Goal: Task Accomplishment & Management: Use online tool/utility

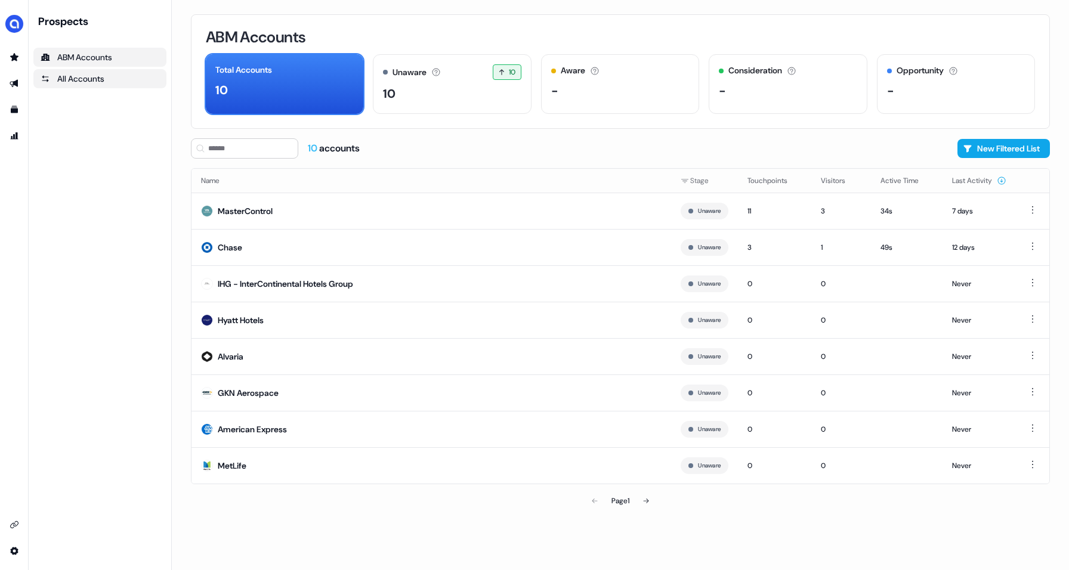
click at [69, 75] on div "All Accounts" at bounding box center [100, 79] width 119 height 12
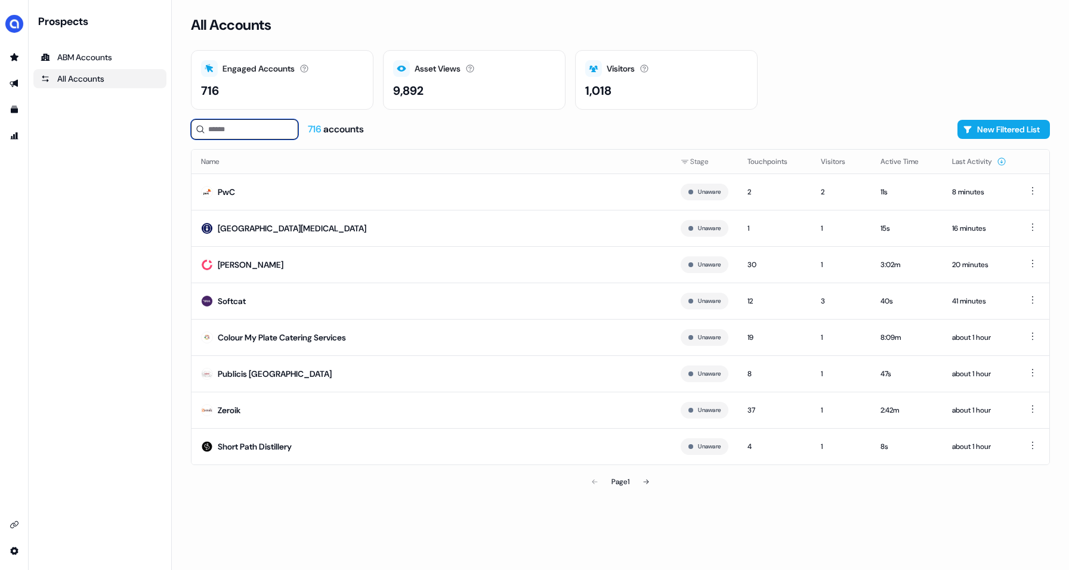
click at [245, 129] on input at bounding box center [244, 129] width 107 height 20
click at [995, 128] on button "New Filtered List" at bounding box center [1004, 129] width 92 height 19
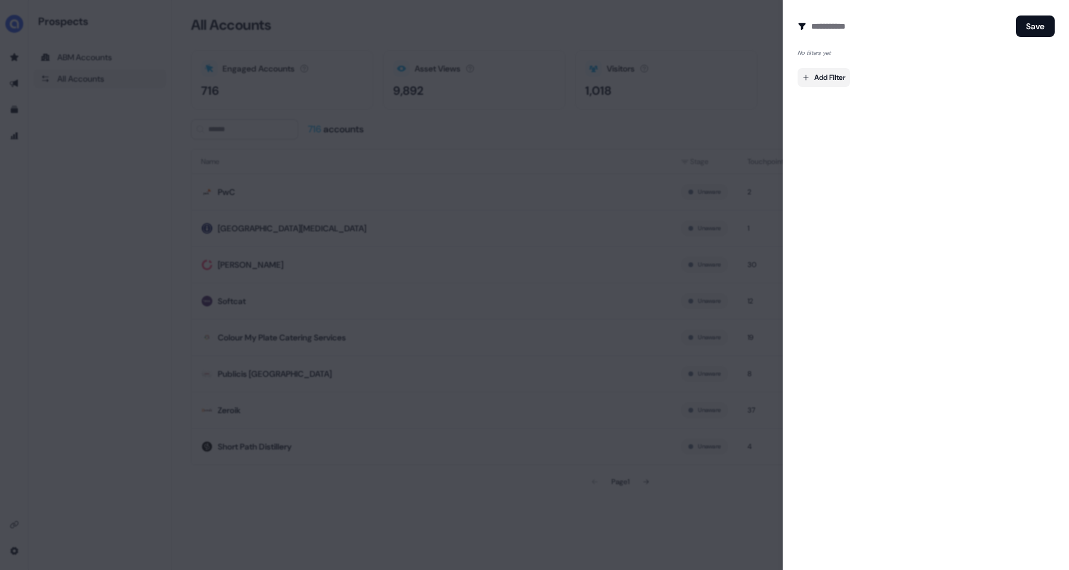
click at [826, 75] on body "For the best experience switch devices to a bigger screen. Go to [DOMAIN_NAME] …" at bounding box center [534, 285] width 1069 height 570
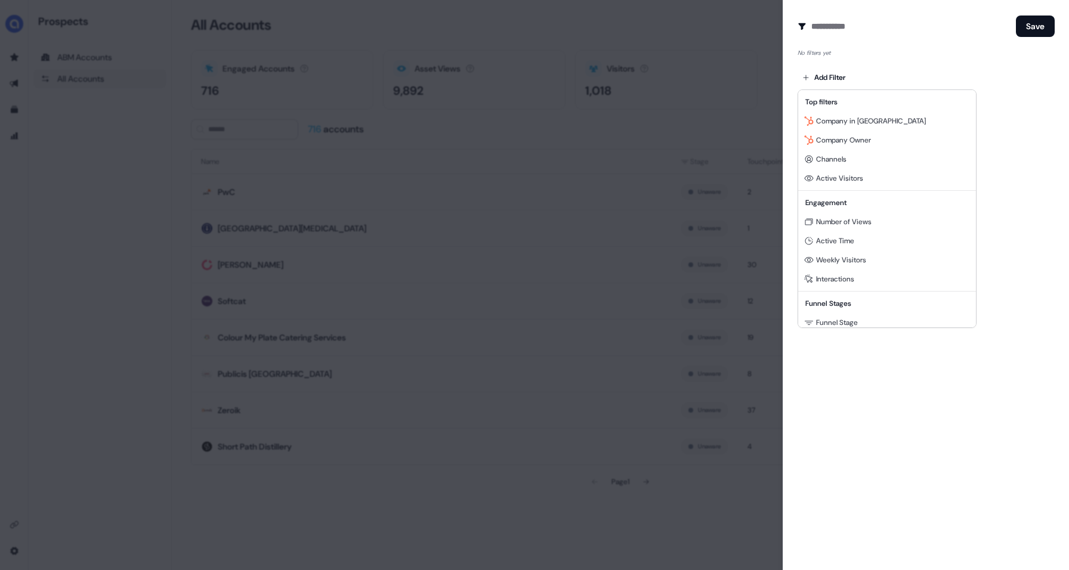
click at [459, 103] on div at bounding box center [534, 285] width 1069 height 570
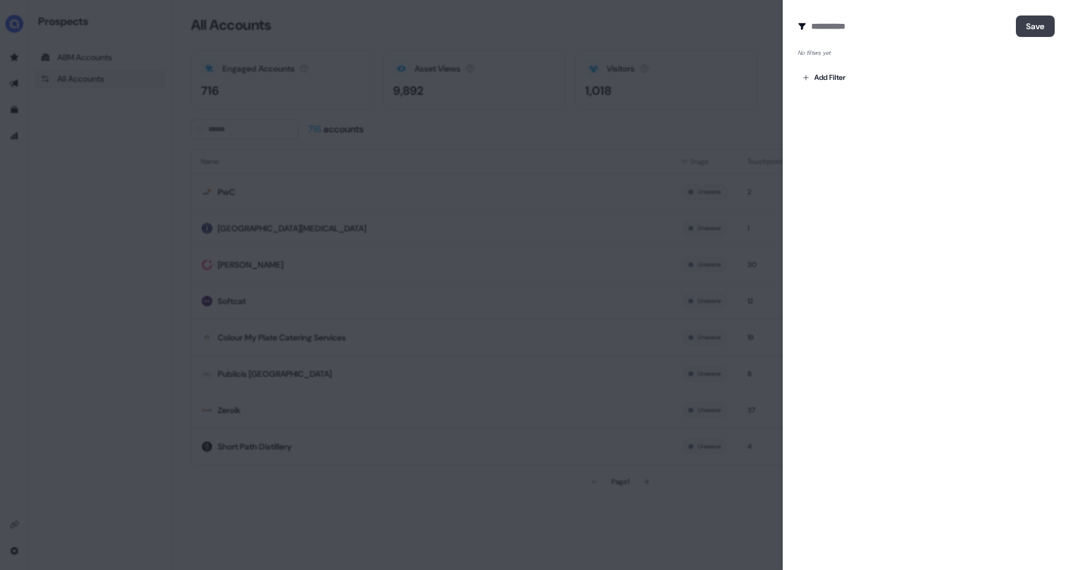
click at [1023, 24] on button "Save" at bounding box center [1035, 26] width 39 height 21
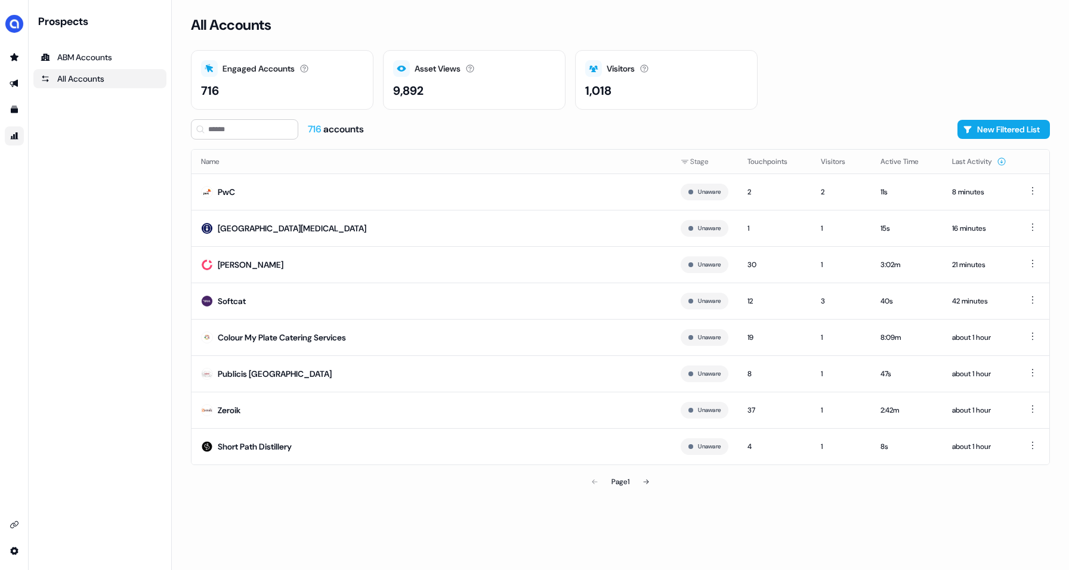
click at [11, 142] on link "Go to attribution" at bounding box center [14, 135] width 19 height 19
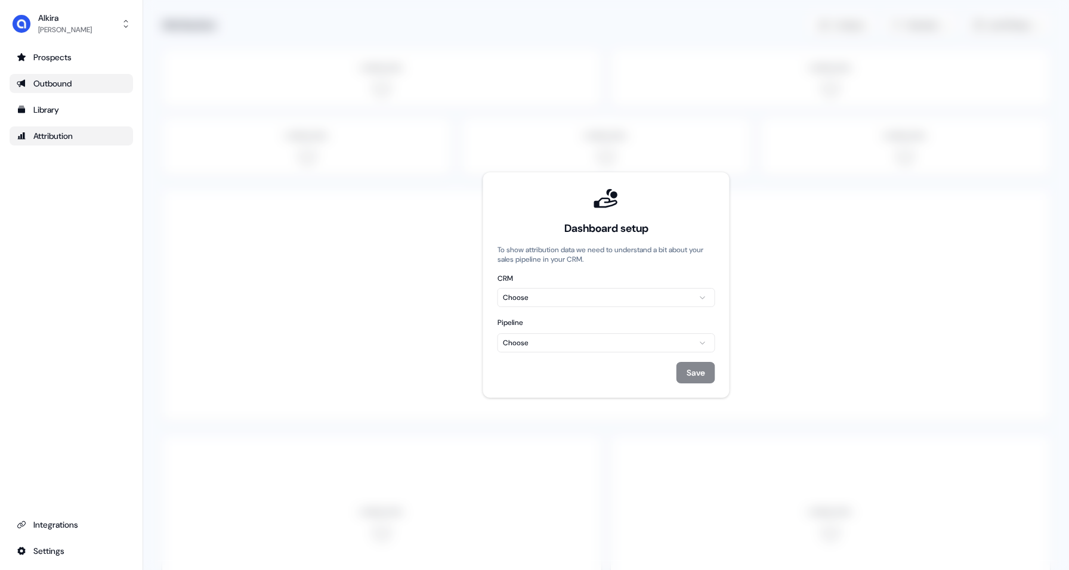
click at [51, 85] on div "Outbound" at bounding box center [71, 84] width 109 height 12
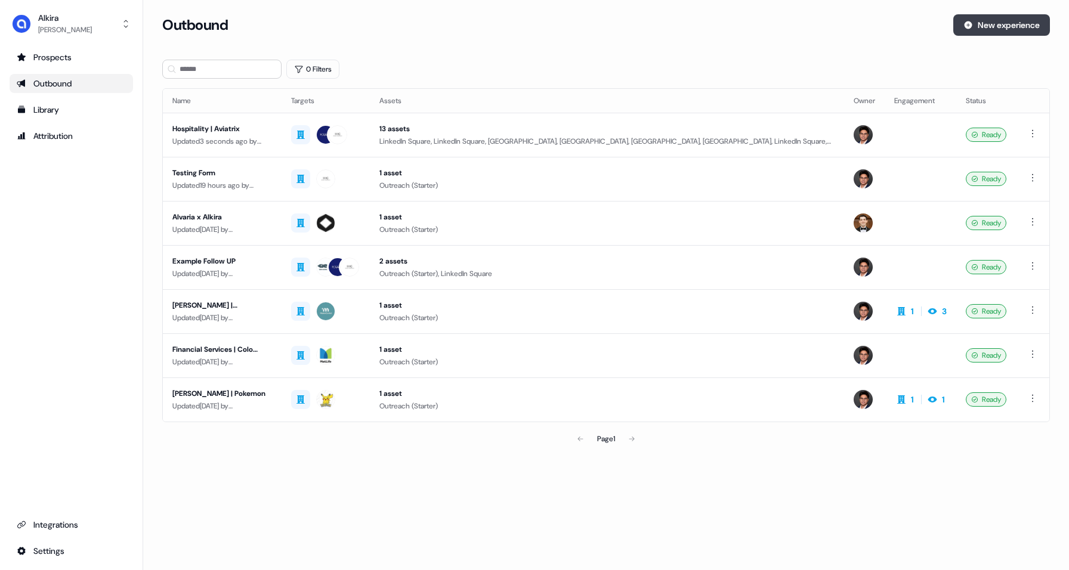
click at [1017, 26] on button "New experience" at bounding box center [1001, 24] width 97 height 21
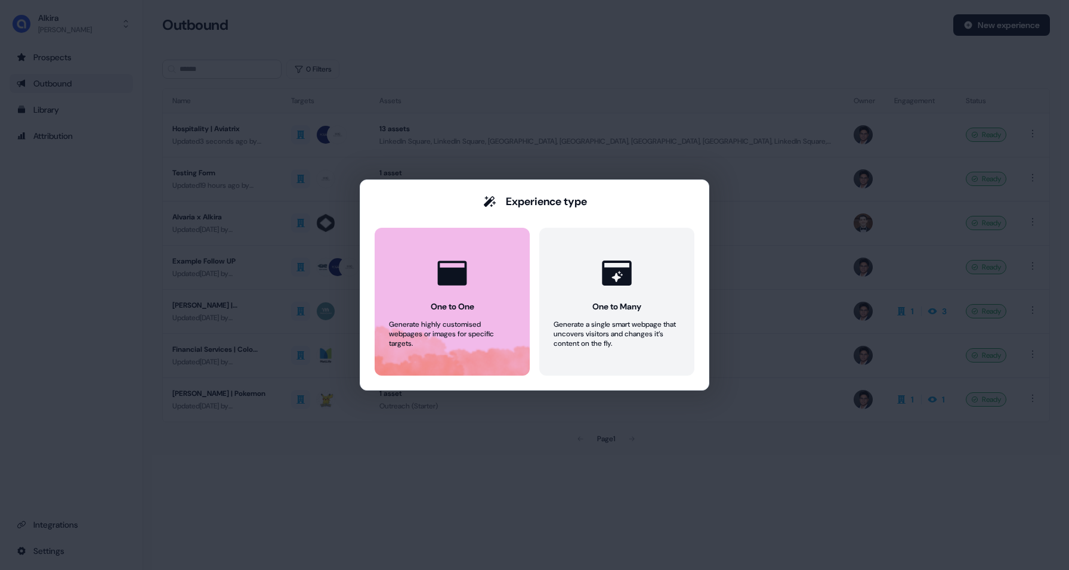
click at [466, 307] on div "One to One" at bounding box center [453, 307] width 44 height 12
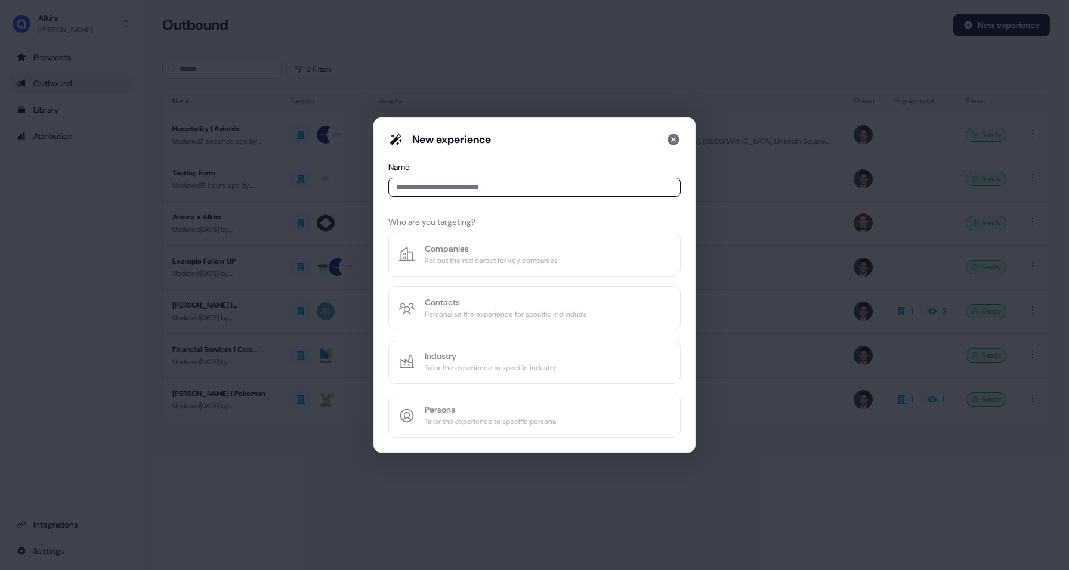
click at [437, 188] on input at bounding box center [534, 187] width 292 height 19
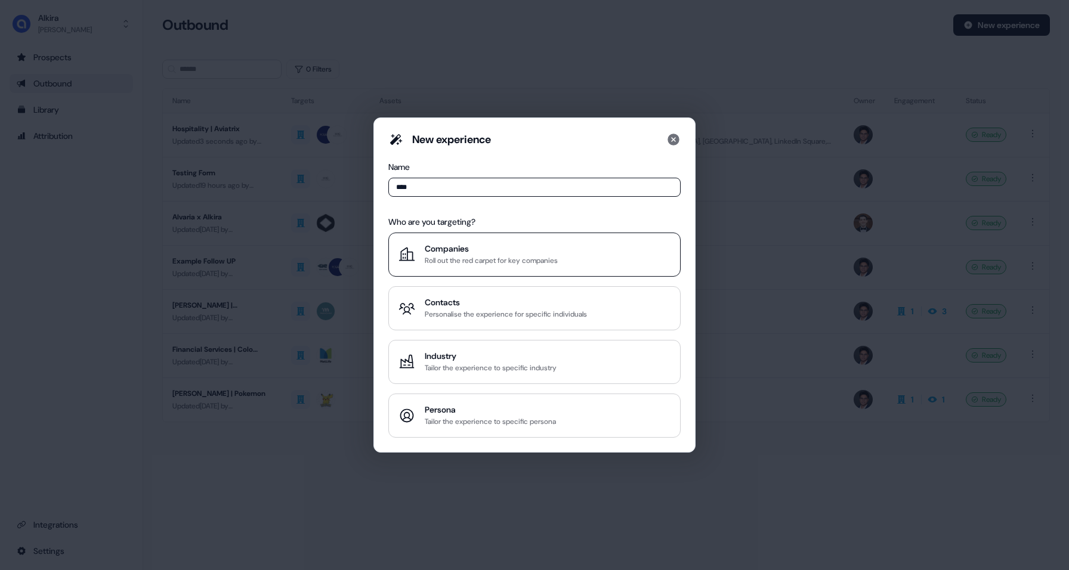
type input "****"
click at [517, 258] on div "Roll out the red carpet for key companies" at bounding box center [491, 261] width 133 height 12
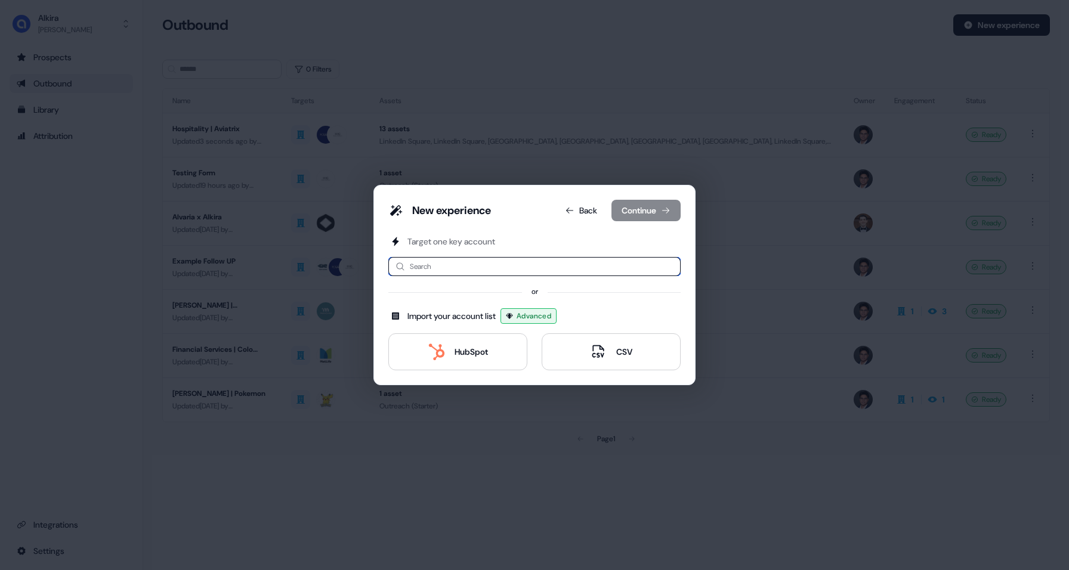
click at [480, 261] on input at bounding box center [534, 266] width 292 height 19
click at [471, 356] on div "HubSpot" at bounding box center [471, 352] width 33 height 12
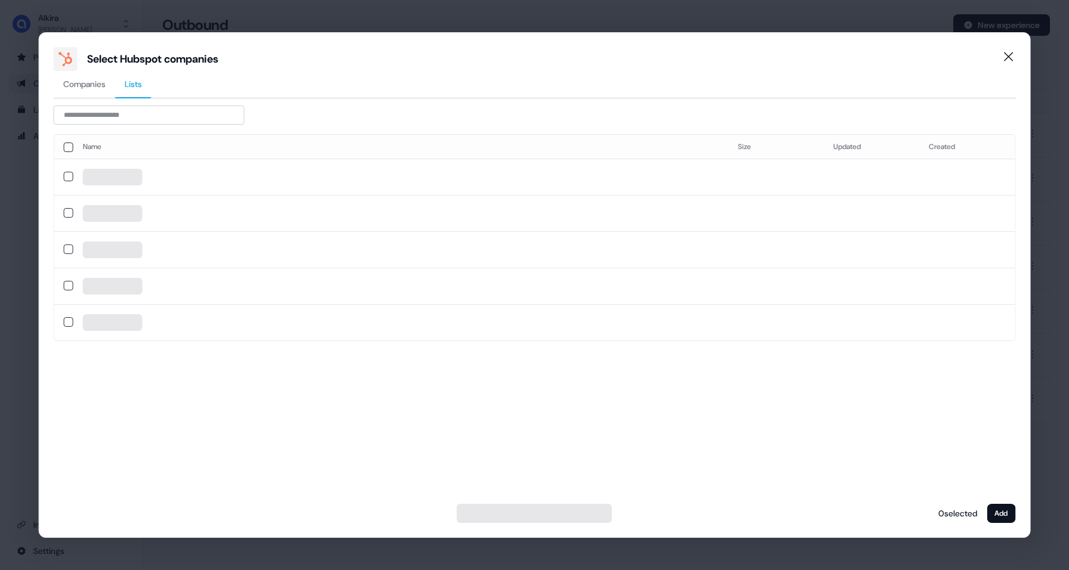
click at [142, 87] on span "Lists" at bounding box center [133, 84] width 17 height 12
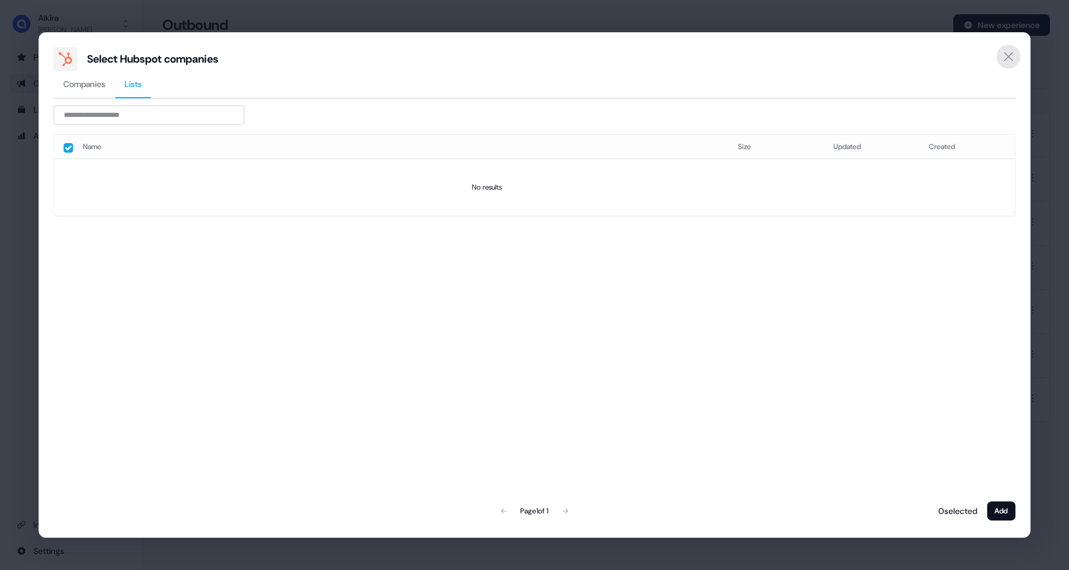
click at [1008, 54] on icon "Close" at bounding box center [1008, 57] width 14 height 14
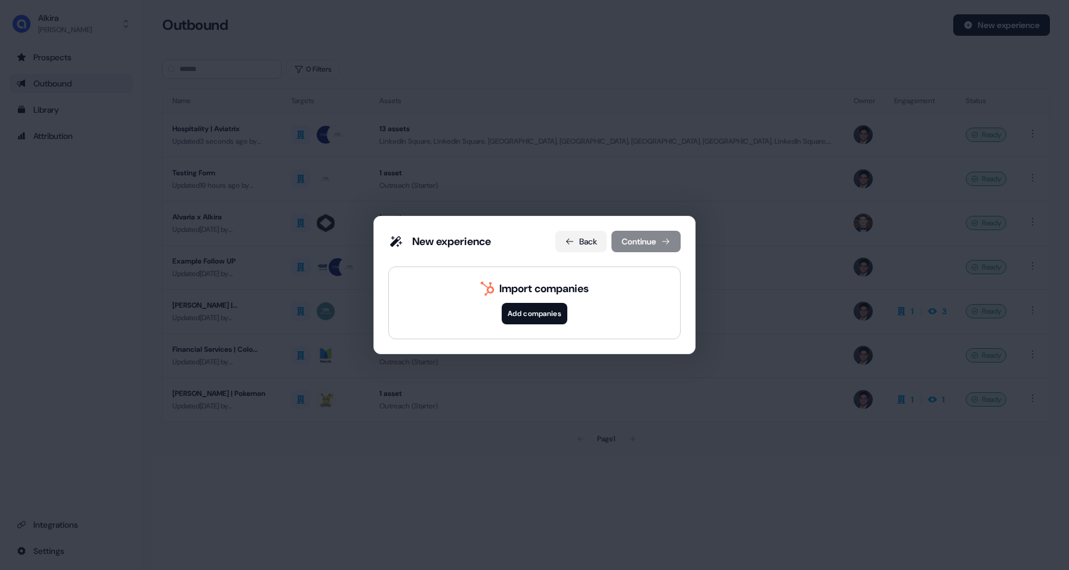
click at [566, 240] on icon at bounding box center [570, 242] width 10 height 10
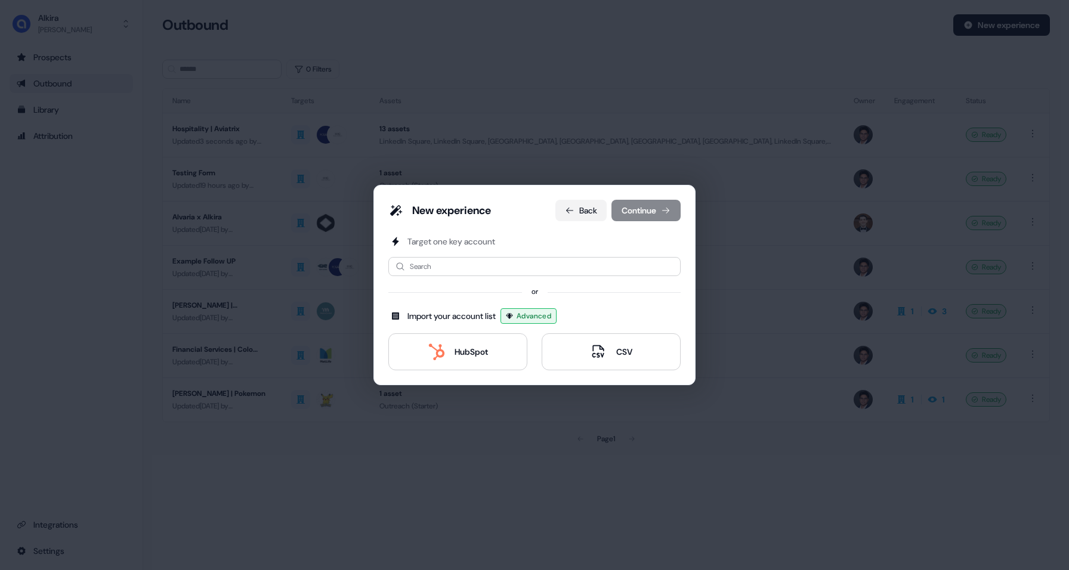
click at [581, 208] on button "Back" at bounding box center [580, 210] width 51 height 21
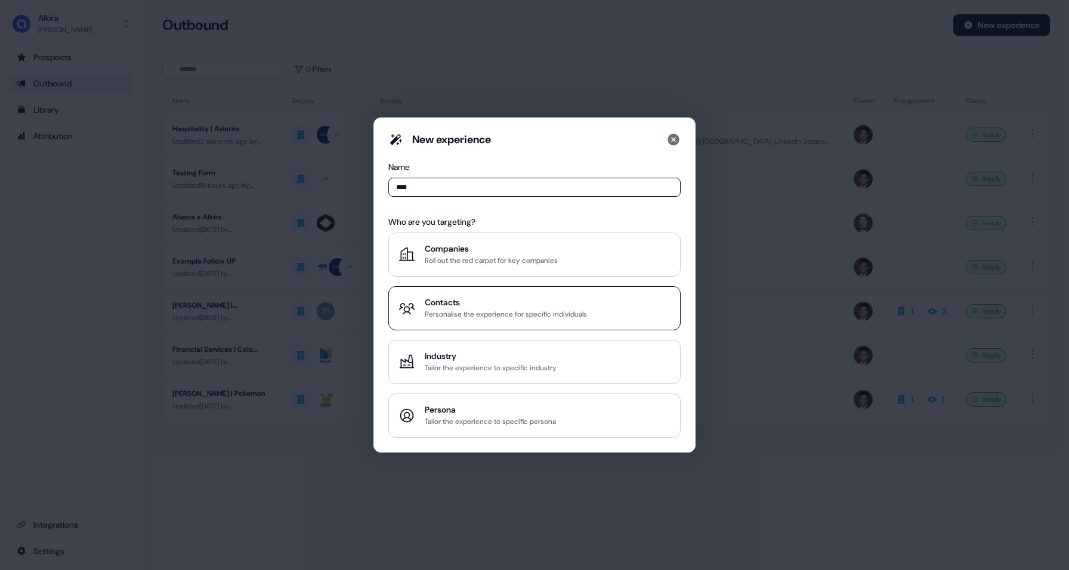
click at [453, 320] on div "Personalise the experience for specific individuals" at bounding box center [506, 314] width 162 height 12
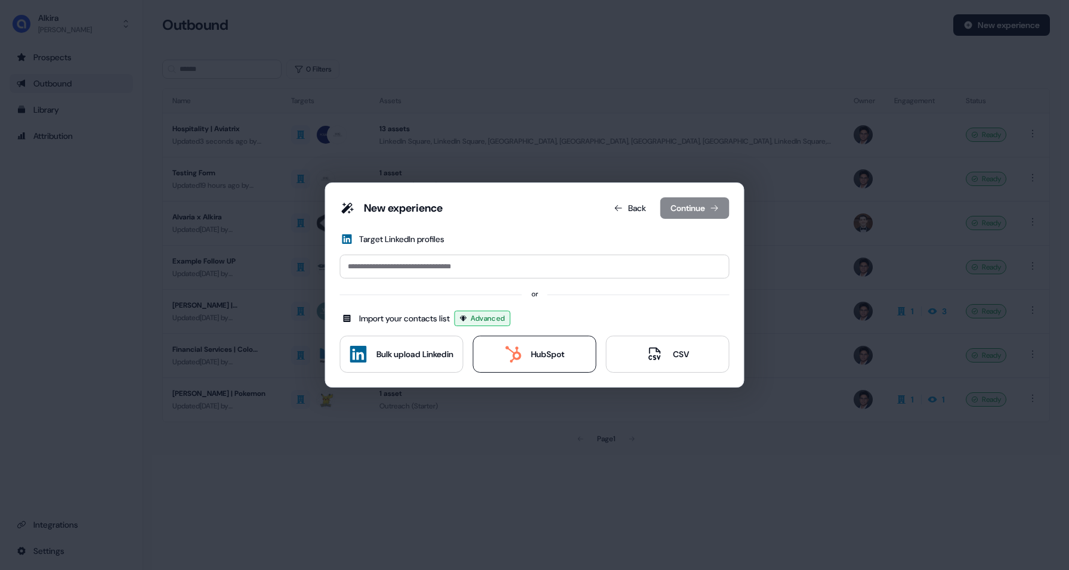
click at [532, 364] on button "HubSpot" at bounding box center [534, 354] width 123 height 37
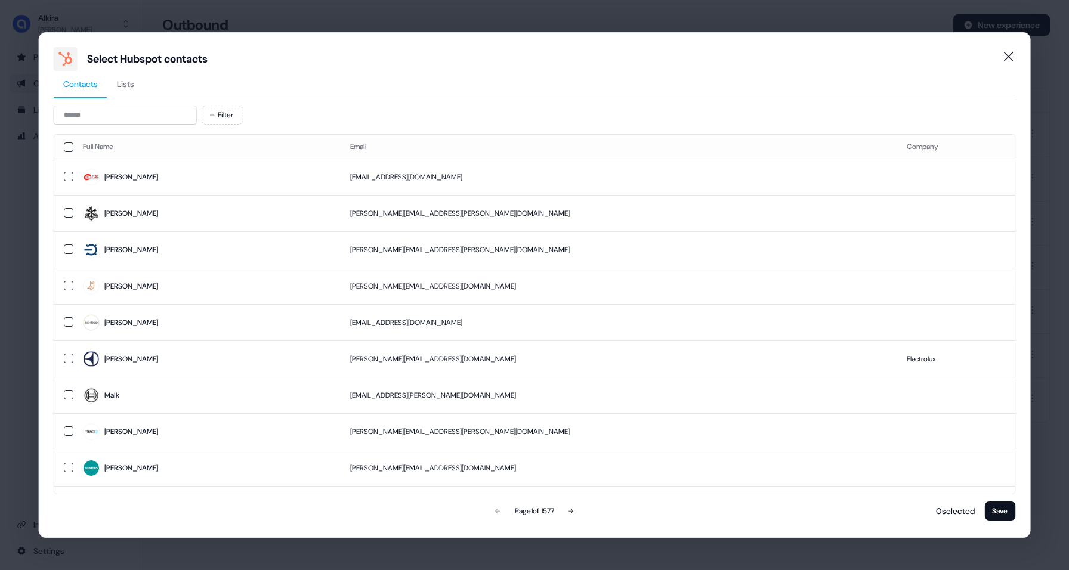
click at [131, 87] on span "Lists" at bounding box center [125, 84] width 17 height 12
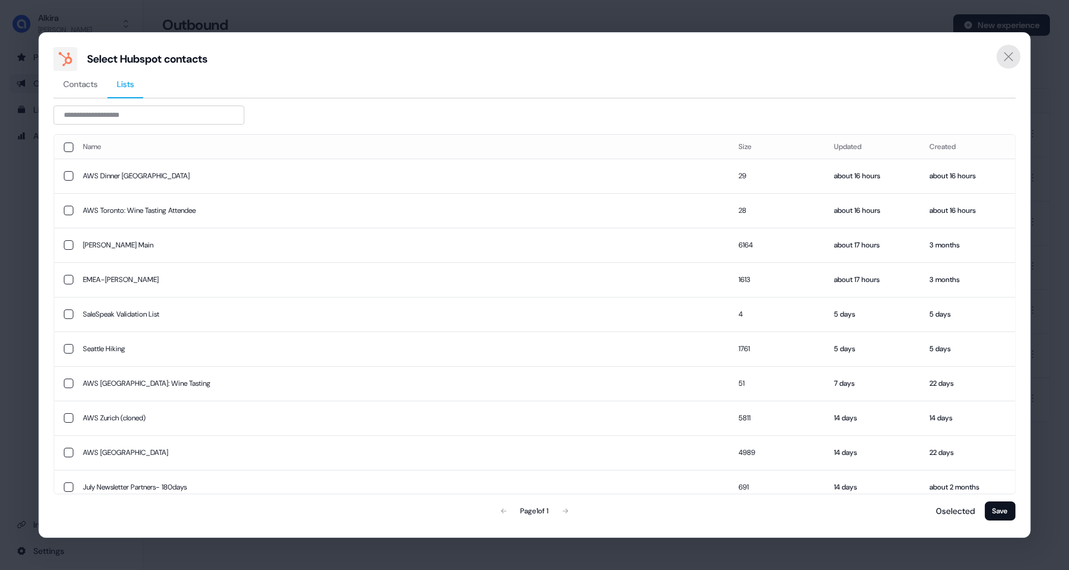
click at [1012, 57] on icon "Close" at bounding box center [1008, 57] width 14 height 14
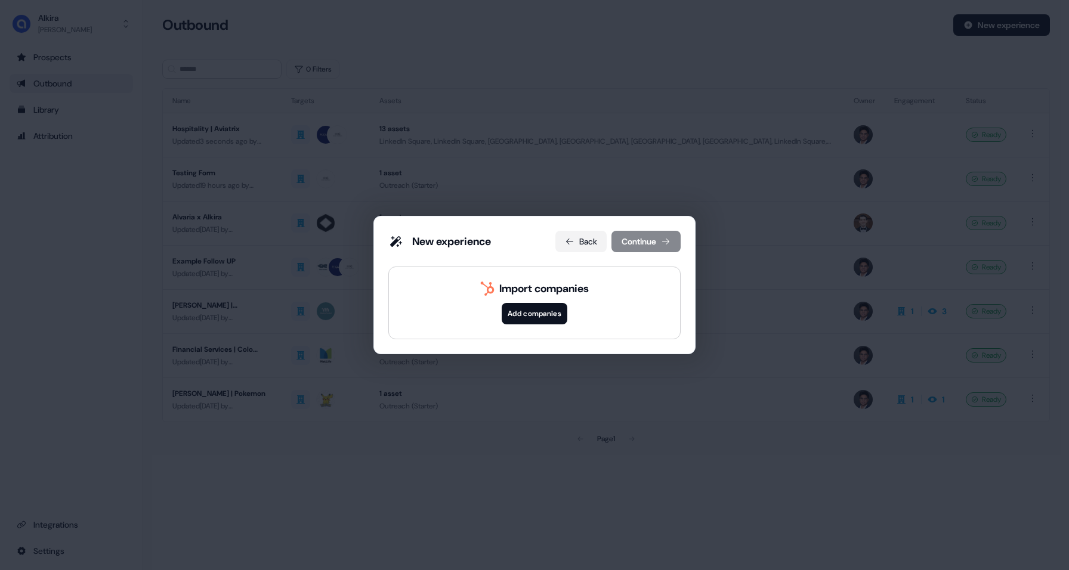
click at [584, 241] on button "Back" at bounding box center [580, 241] width 51 height 21
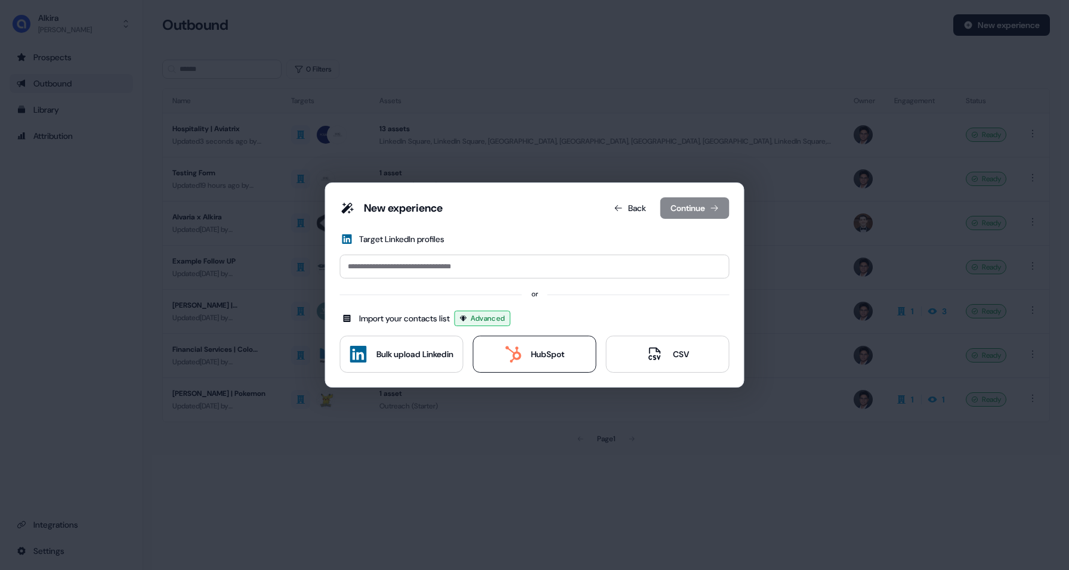
click at [526, 355] on div "HubSpot" at bounding box center [535, 354] width 60 height 17
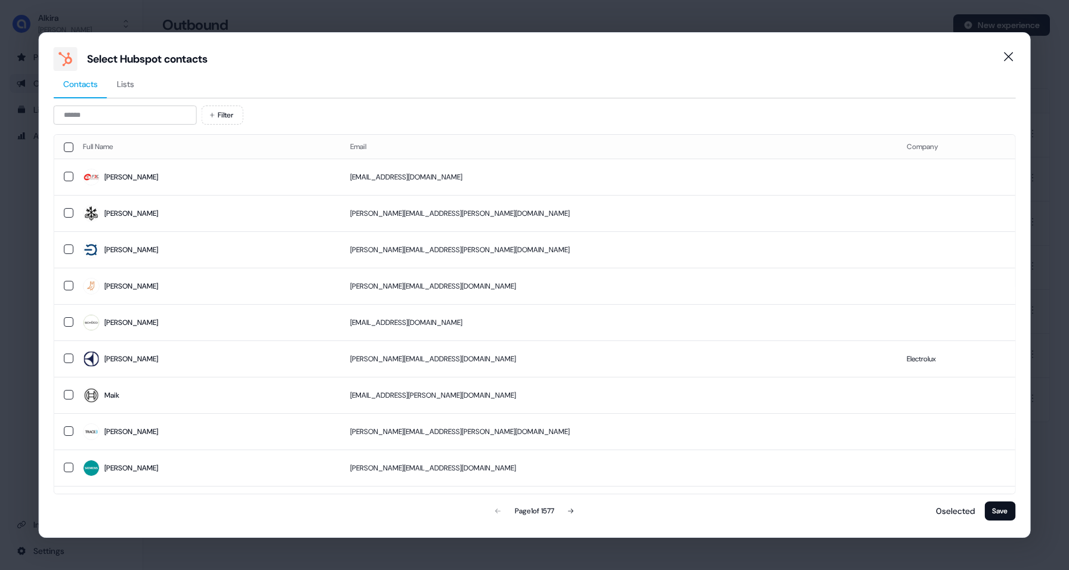
click at [123, 83] on span "Lists" at bounding box center [125, 84] width 17 height 12
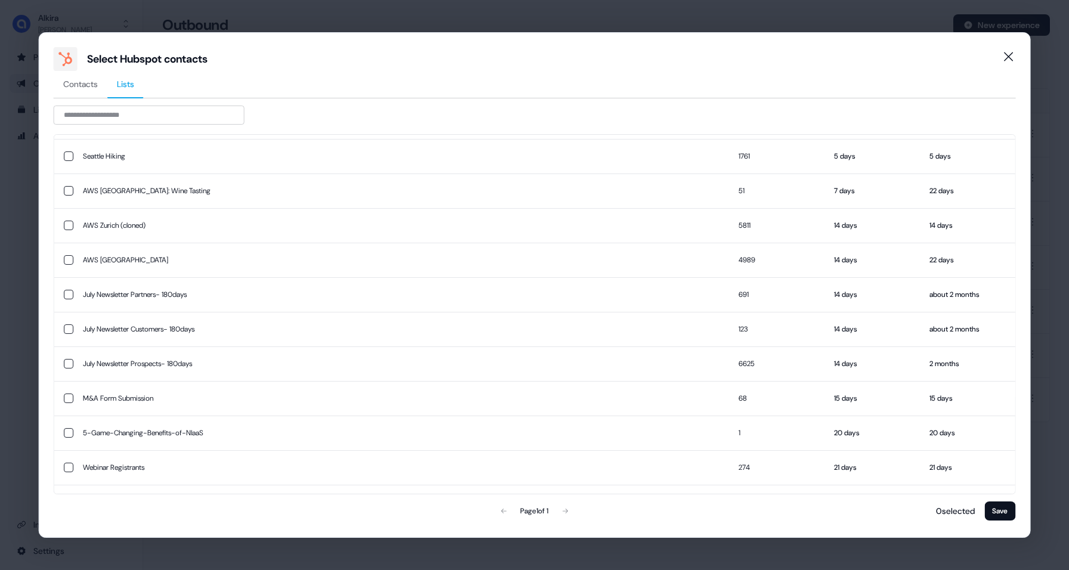
scroll to position [252, 0]
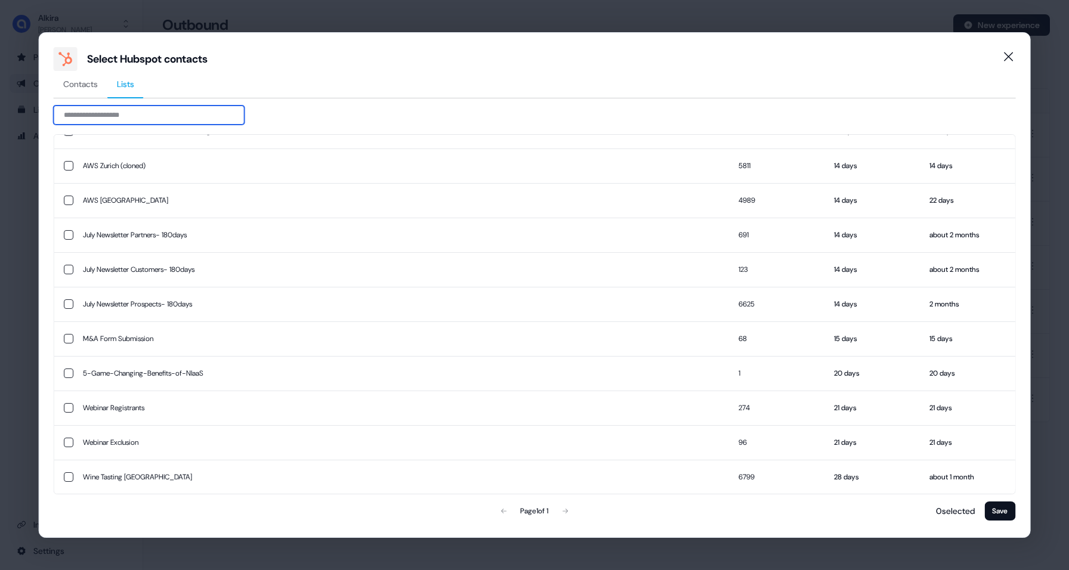
click at [81, 111] on input at bounding box center [149, 115] width 191 height 19
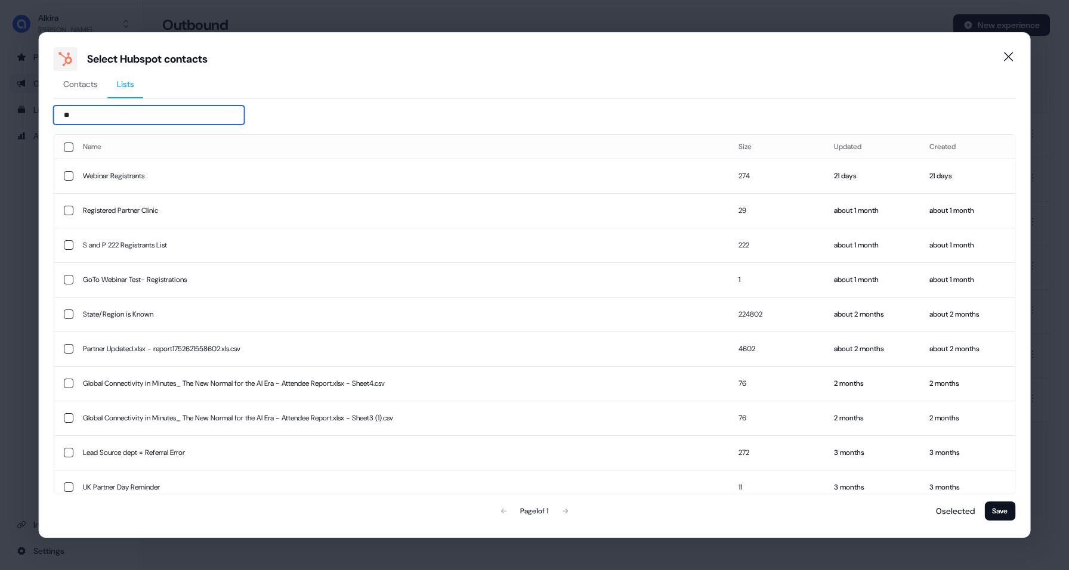
type input "*"
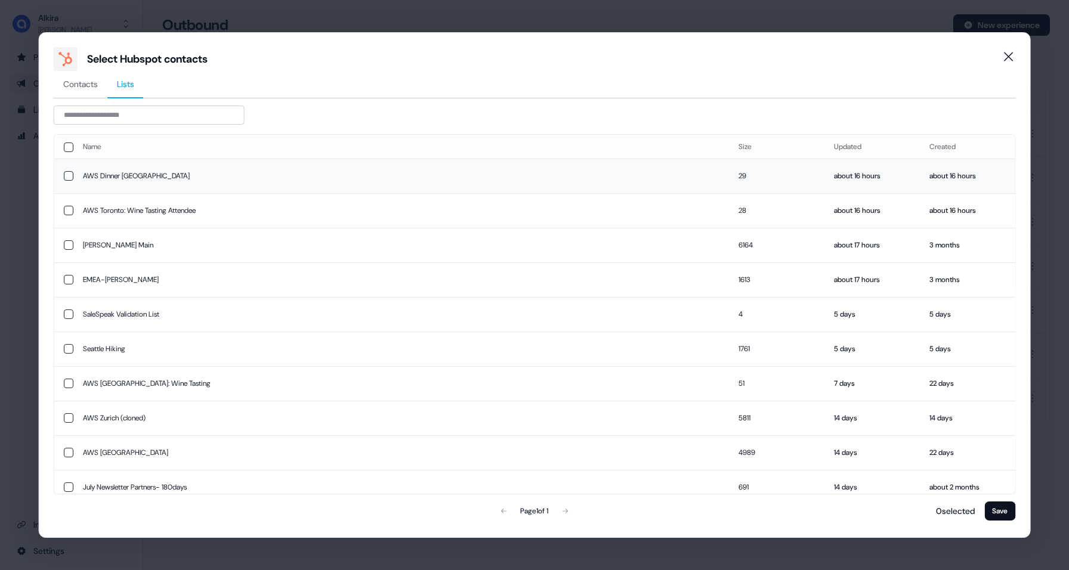
click at [66, 172] on button "button" at bounding box center [69, 176] width 10 height 10
click at [1001, 512] on button "Save" at bounding box center [999, 511] width 31 height 19
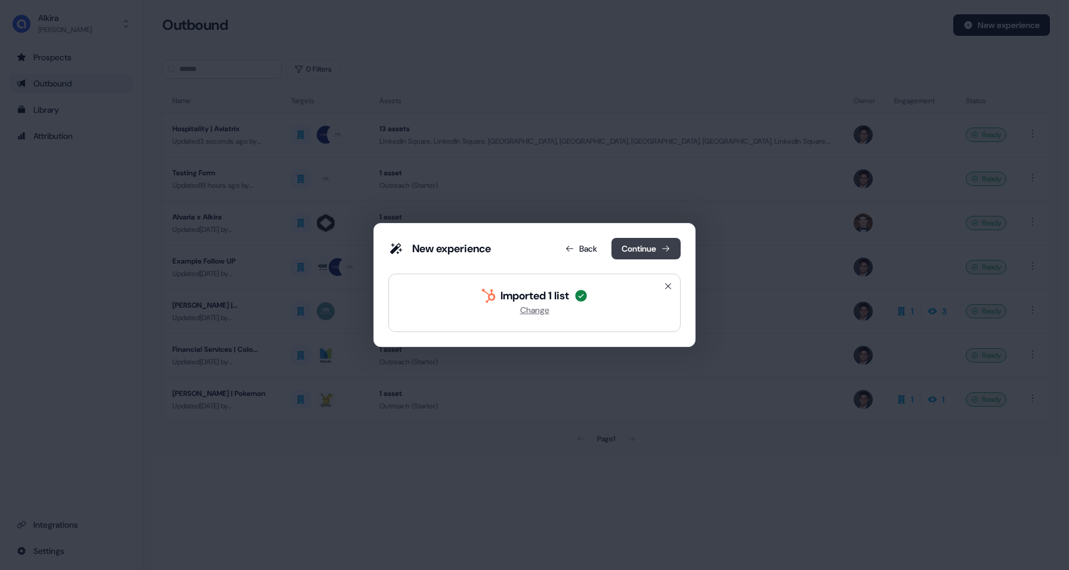
click at [658, 242] on button "Continue" at bounding box center [646, 248] width 69 height 21
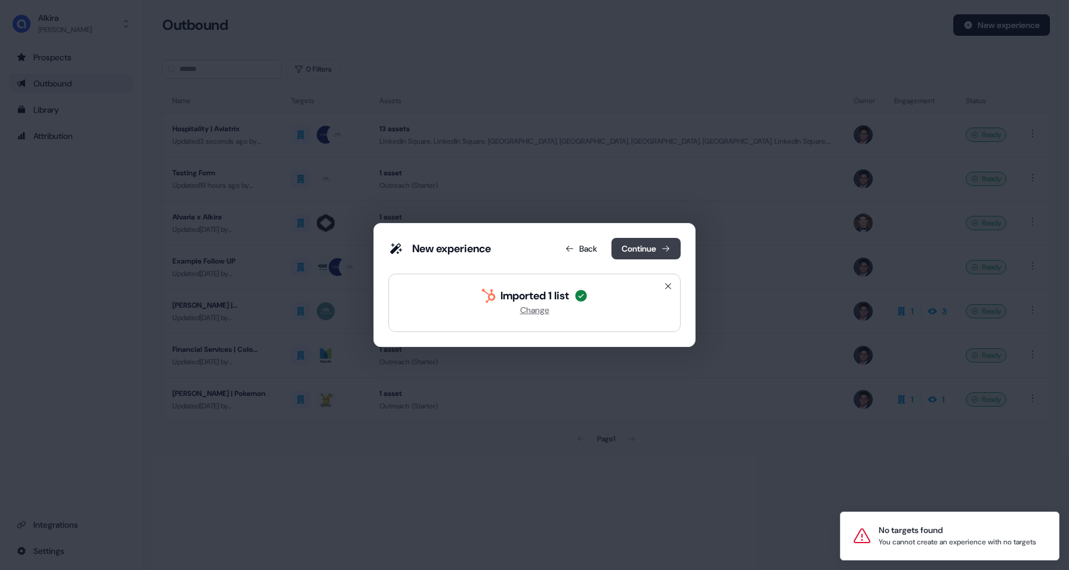
click at [649, 254] on button "Continue" at bounding box center [646, 248] width 69 height 21
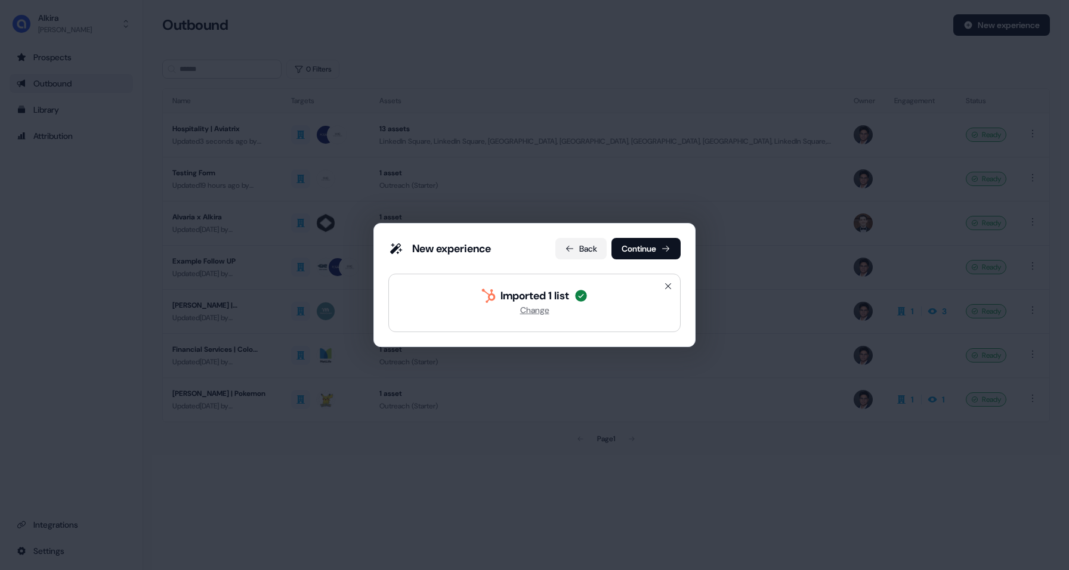
click at [583, 254] on button "Back" at bounding box center [580, 248] width 51 height 21
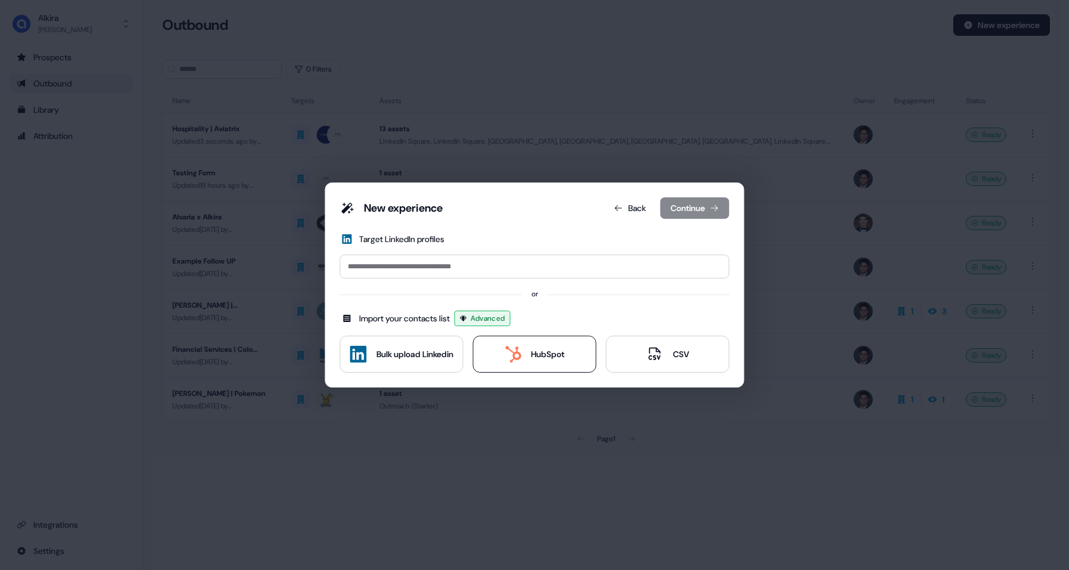
click at [542, 359] on div "HubSpot" at bounding box center [547, 354] width 33 height 12
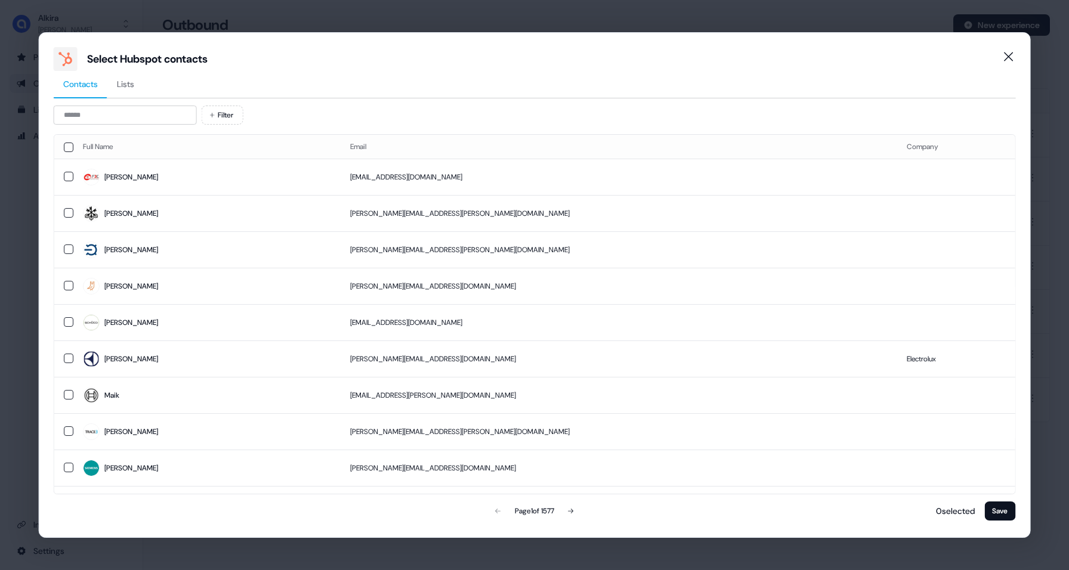
click at [129, 87] on span "Lists" at bounding box center [125, 84] width 17 height 12
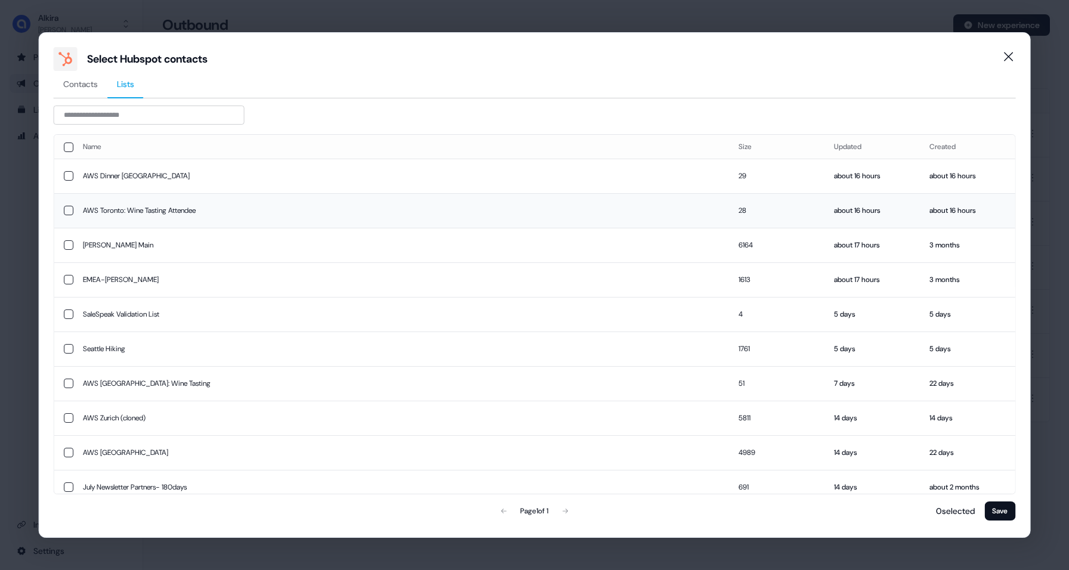
click at [68, 209] on button "button" at bounding box center [69, 211] width 10 height 10
click at [1006, 510] on button "Save" at bounding box center [999, 511] width 31 height 19
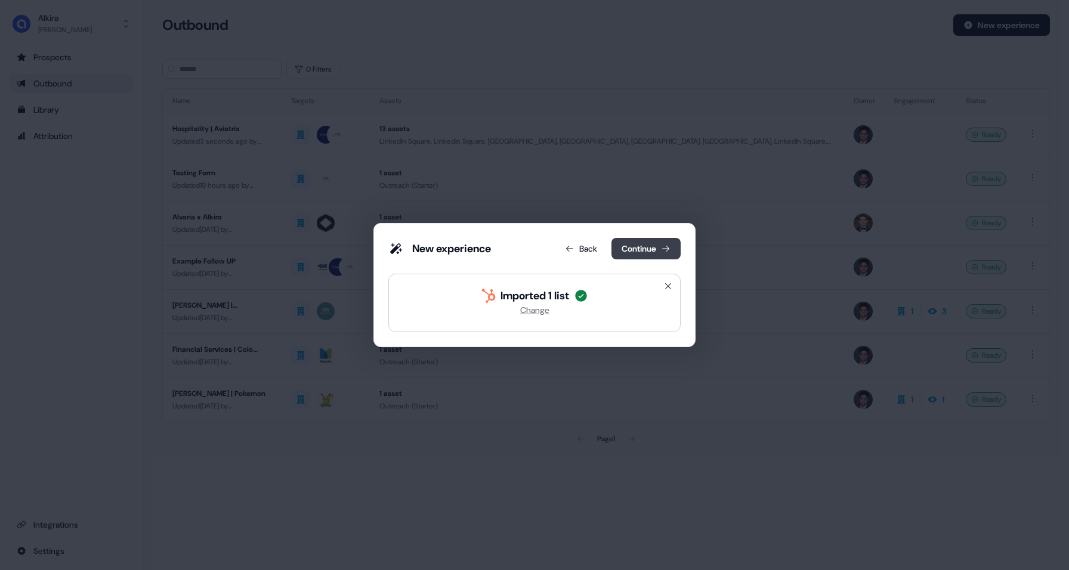
click at [648, 242] on button "Continue" at bounding box center [646, 248] width 69 height 21
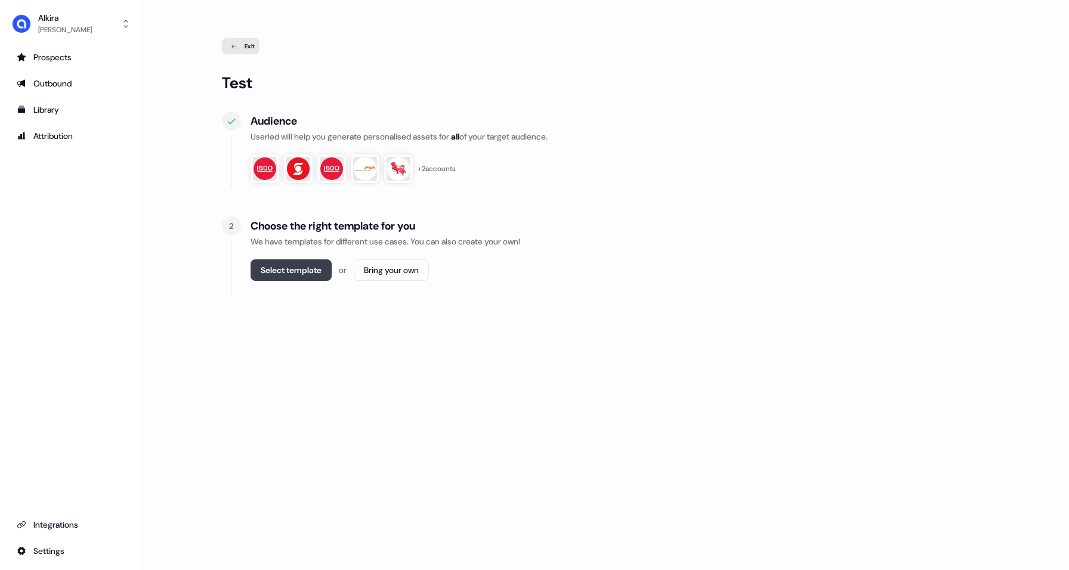
click at [277, 274] on button "Select template" at bounding box center [291, 270] width 81 height 21
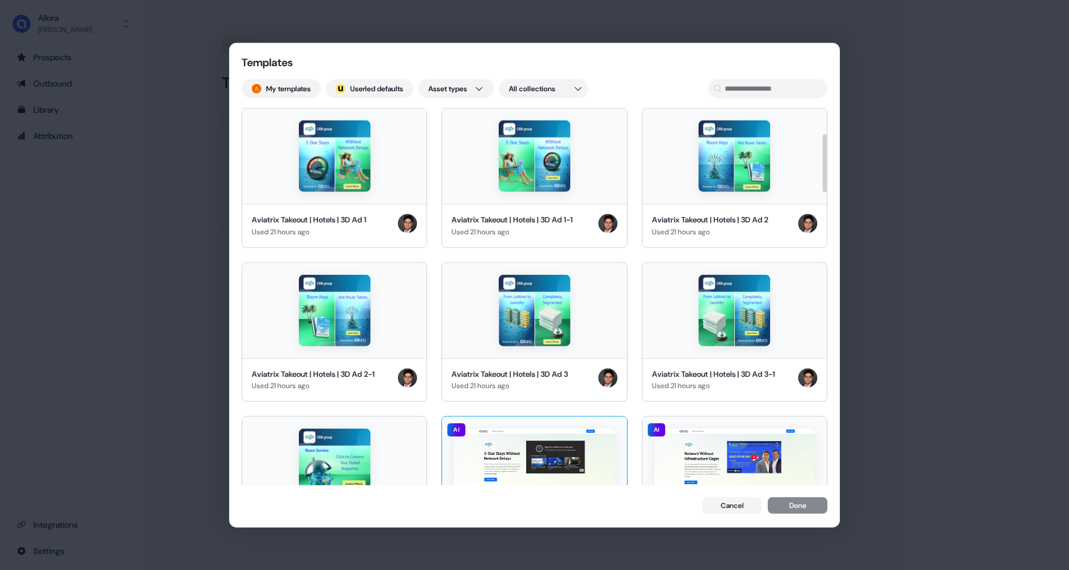
scroll to position [331, 0]
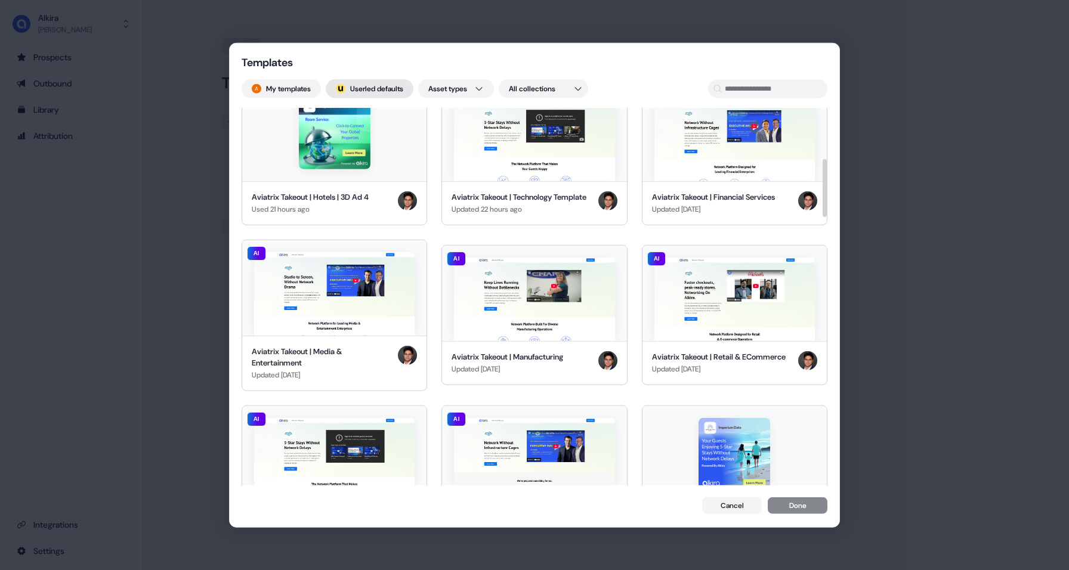
click at [381, 88] on button "; Userled defaults" at bounding box center [370, 88] width 88 height 19
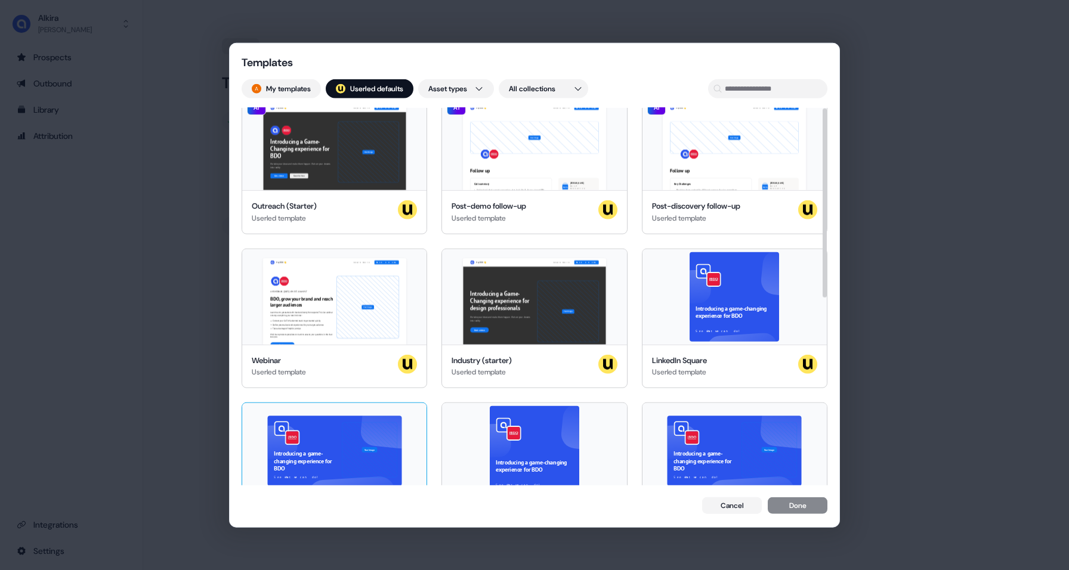
scroll to position [0, 0]
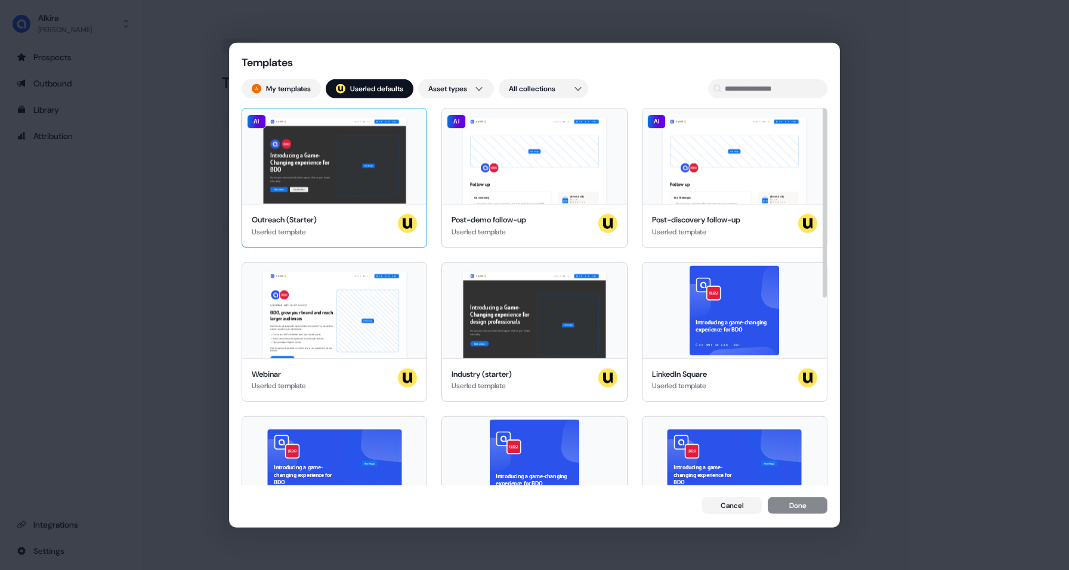
click at [347, 210] on div "Outreach (Starter) Userled template" at bounding box center [334, 226] width 184 height 44
click at [813, 507] on button "Done" at bounding box center [798, 506] width 60 height 17
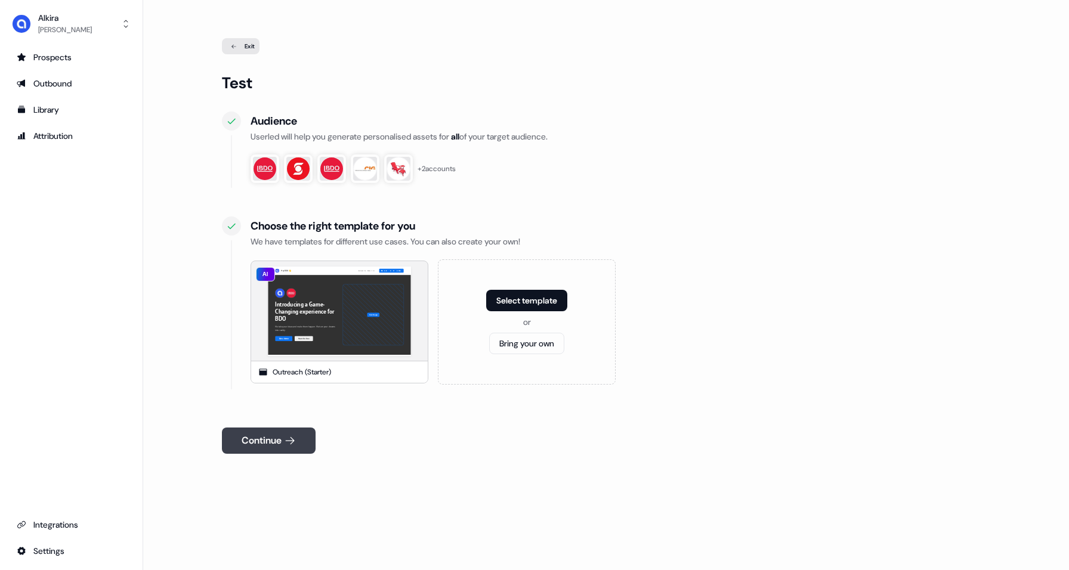
click at [269, 450] on button "Continue" at bounding box center [269, 441] width 94 height 26
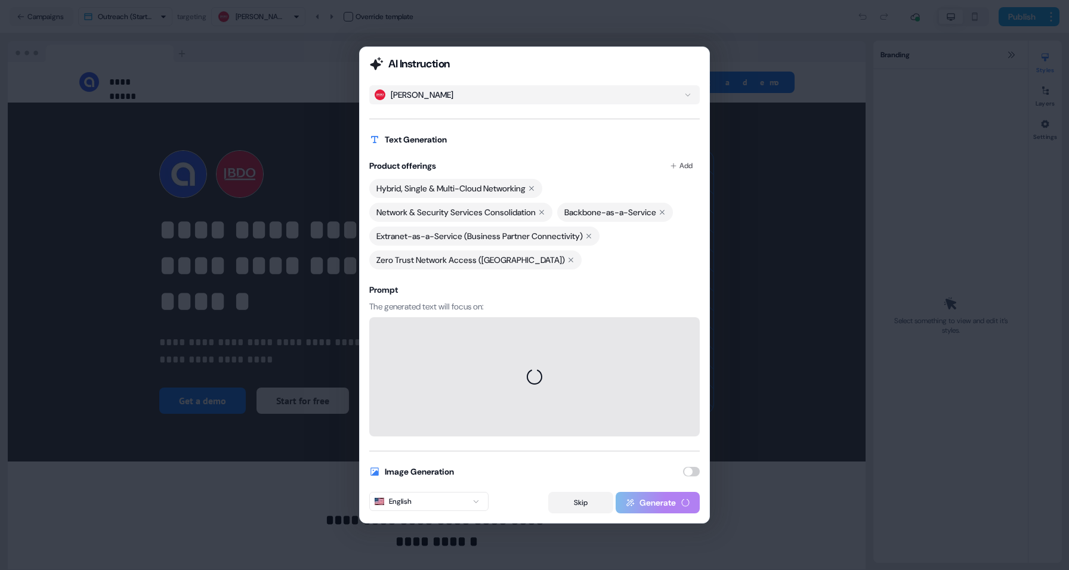
click at [582, 499] on button "Skip" at bounding box center [580, 502] width 65 height 21
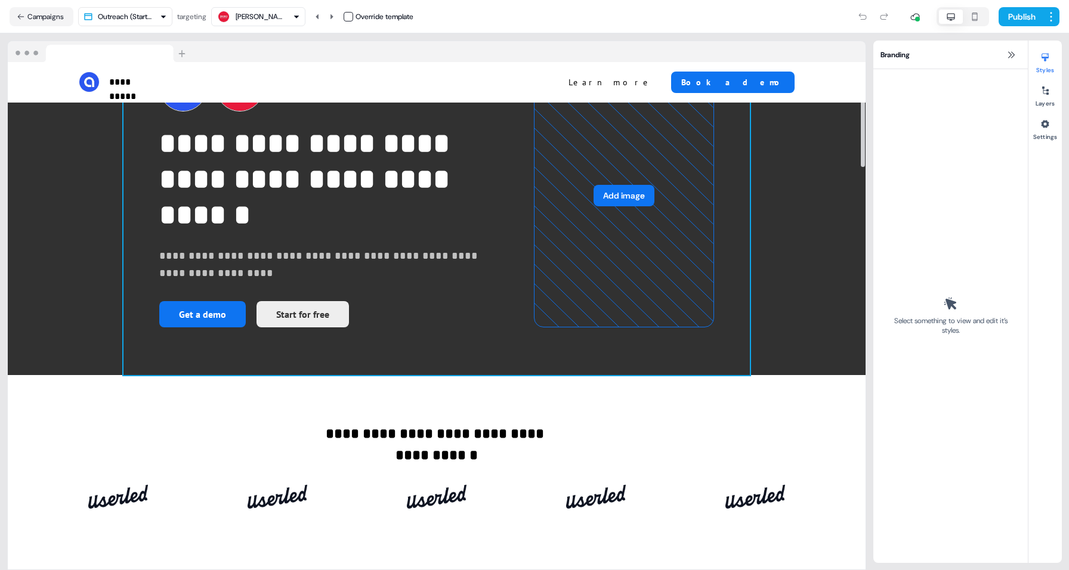
scroll to position [102, 0]
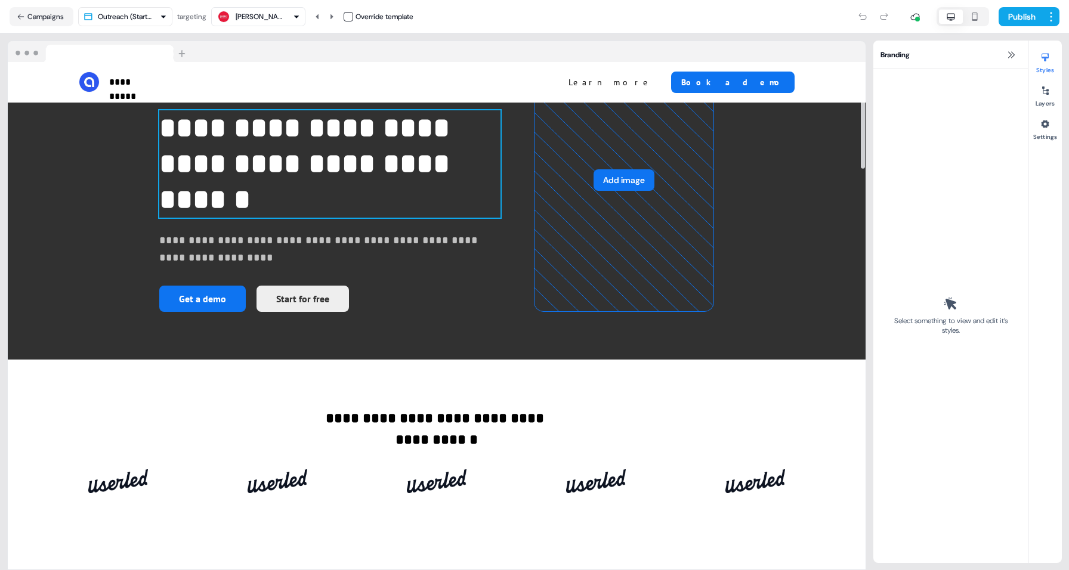
click at [245, 181] on p "**********" at bounding box center [329, 163] width 341 height 107
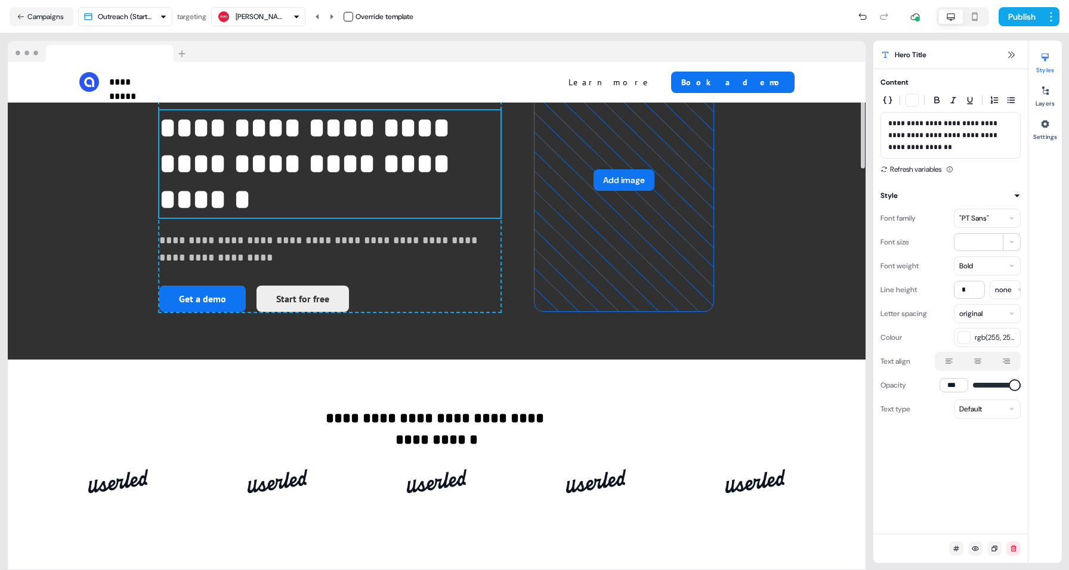
scroll to position [49, 0]
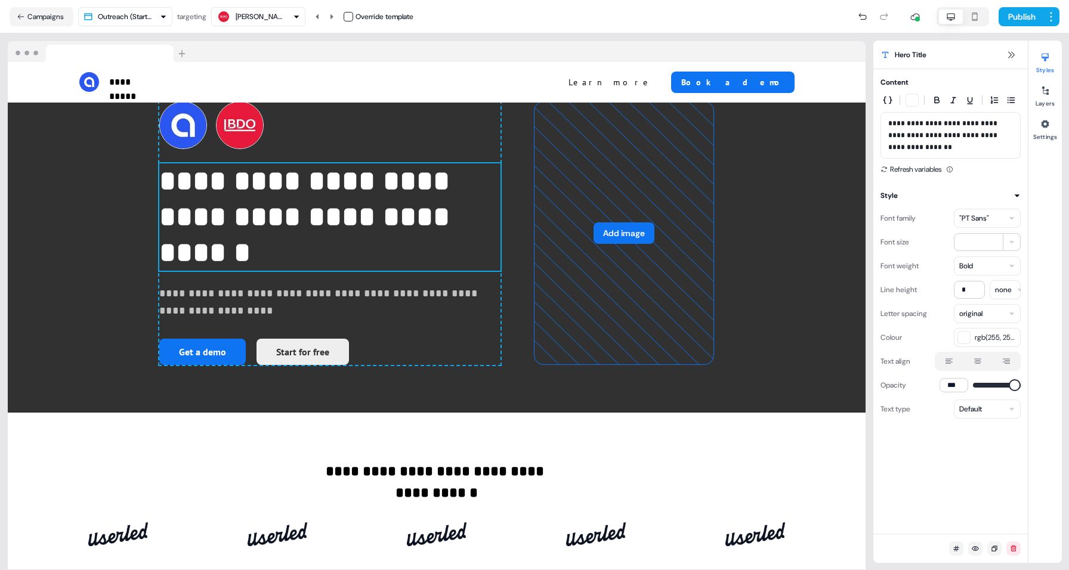
click at [977, 151] on p "**********" at bounding box center [950, 136] width 125 height 36
click at [943, 132] on p "**********" at bounding box center [950, 136] width 125 height 36
click at [928, 122] on p "**********" at bounding box center [950, 136] width 125 height 36
click at [904, 58] on span "Hero Title" at bounding box center [911, 55] width 32 height 12
click at [1012, 56] on icon at bounding box center [1011, 54] width 7 height 7
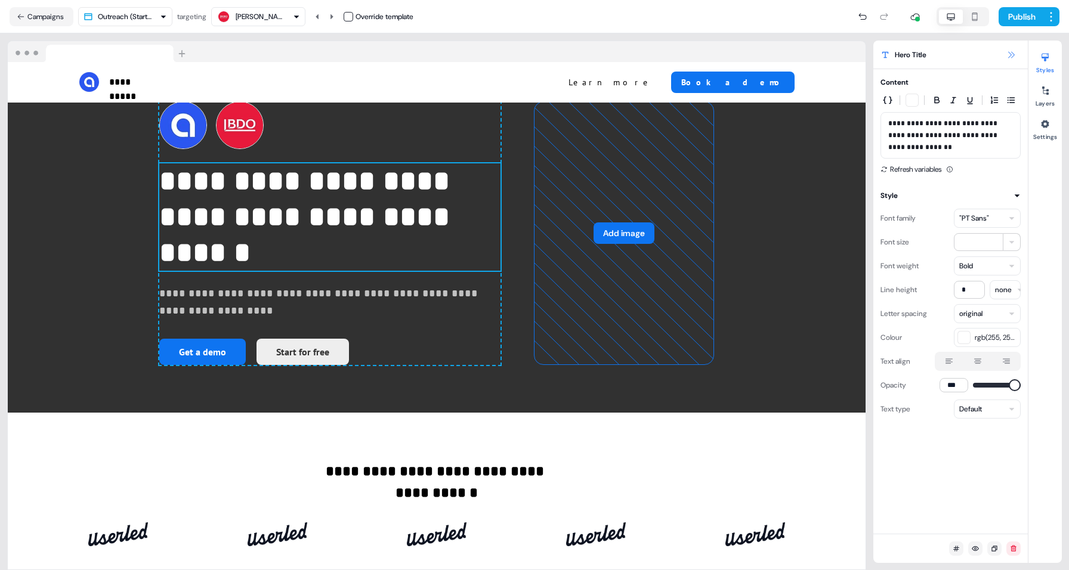
click at [1012, 54] on icon at bounding box center [1011, 55] width 10 height 10
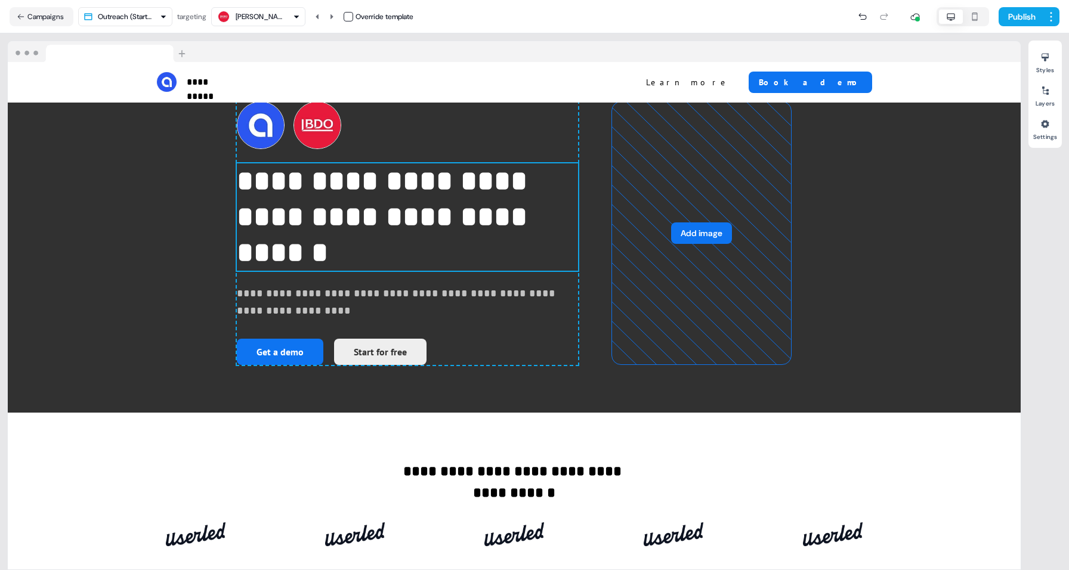
click at [1012, 54] on div at bounding box center [514, 51] width 1013 height 21
click at [373, 234] on p "**********" at bounding box center [407, 216] width 341 height 107
